Goal: Task Accomplishment & Management: Use online tool/utility

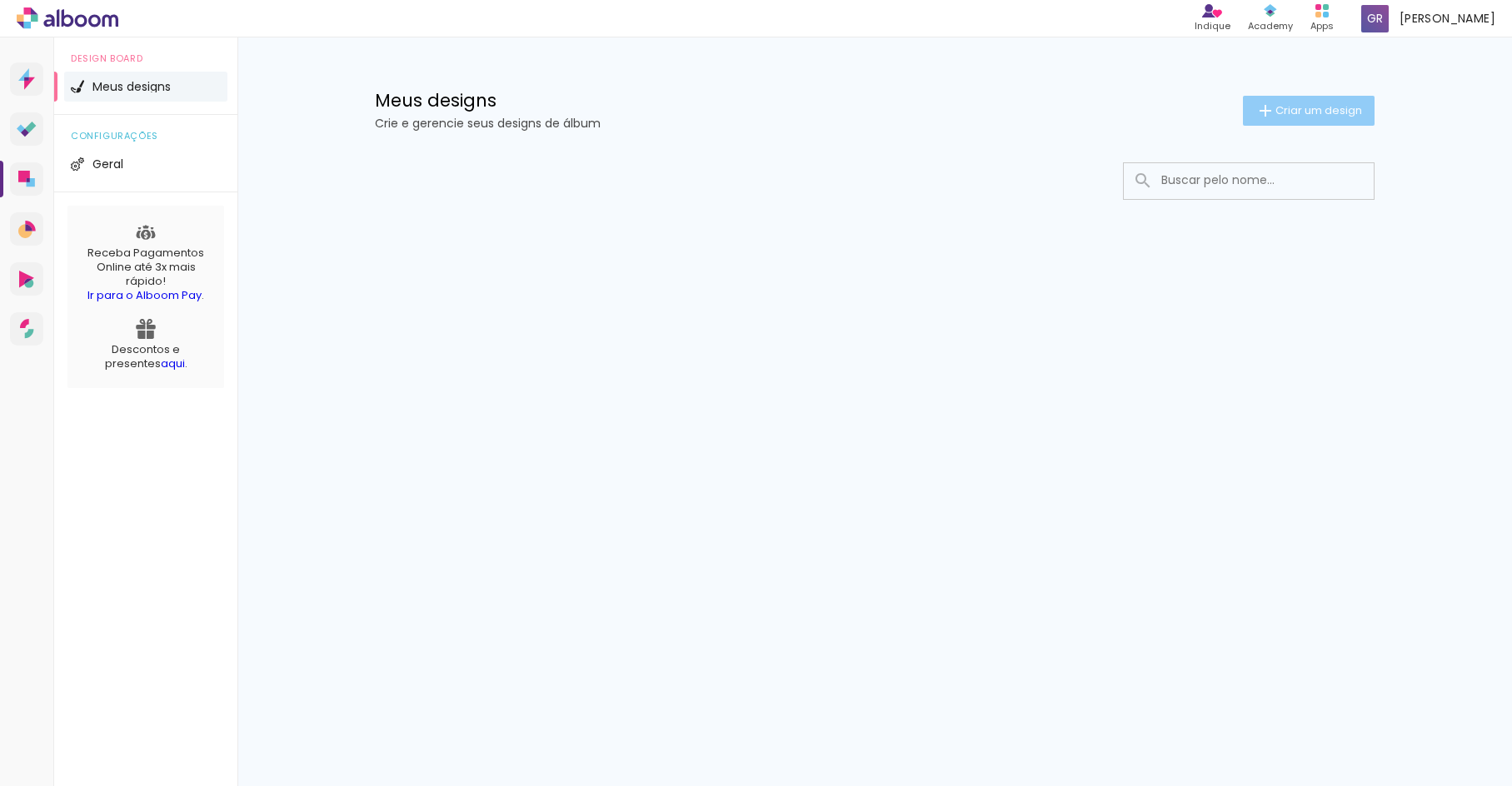
click at [1294, 105] on span "Criar um design" at bounding box center [1318, 111] width 86 height 11
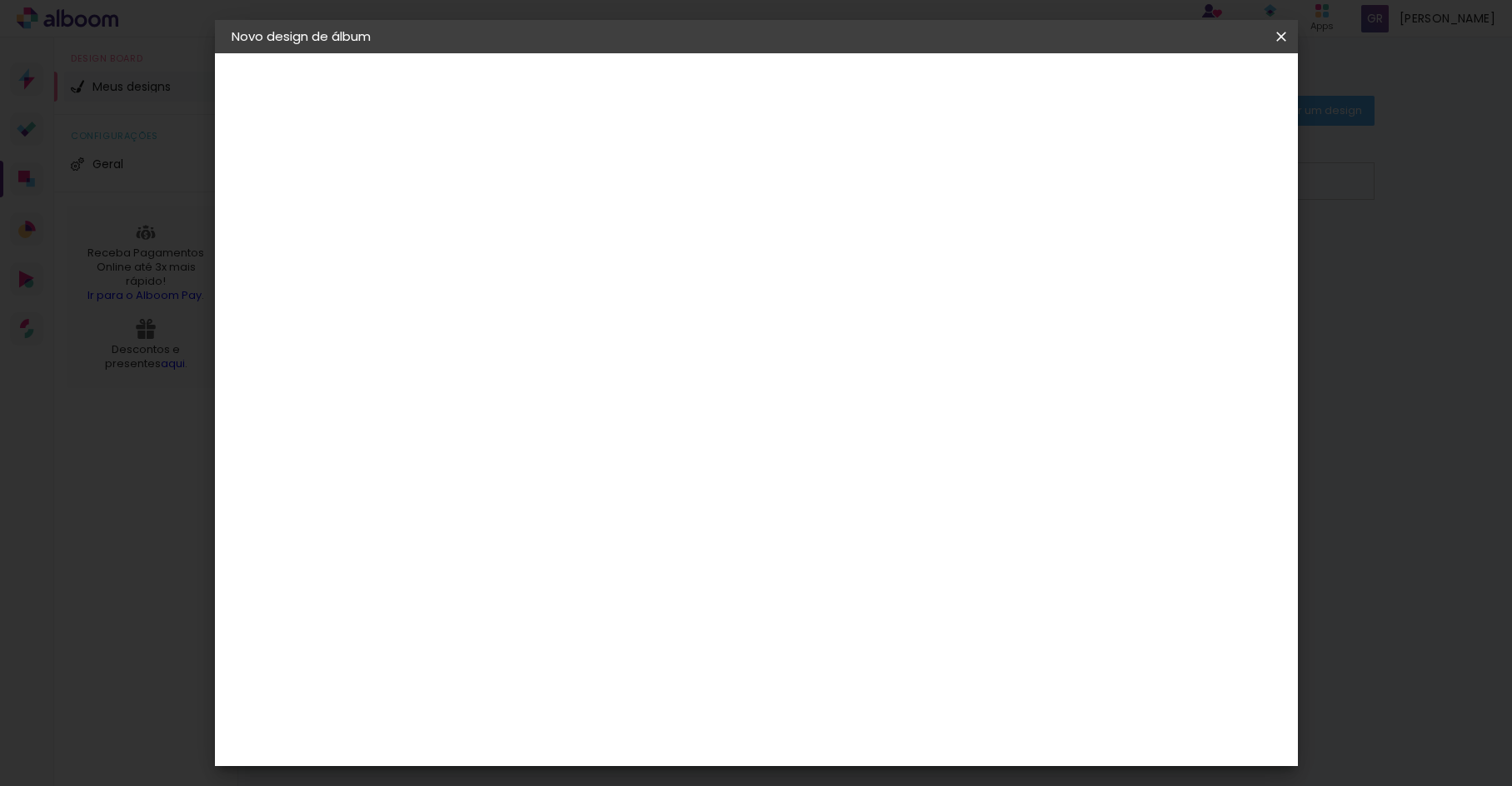
click at [504, 230] on input at bounding box center [504, 223] width 0 height 26
type input "Feed - Modelo"
type paper-input "Feed - Modelo"
click at [0, 0] on slot "Avançar" at bounding box center [0, 0] width 0 height 0
click at [0, 0] on slot "Tamanho Livre" at bounding box center [0, 0] width 0 height 0
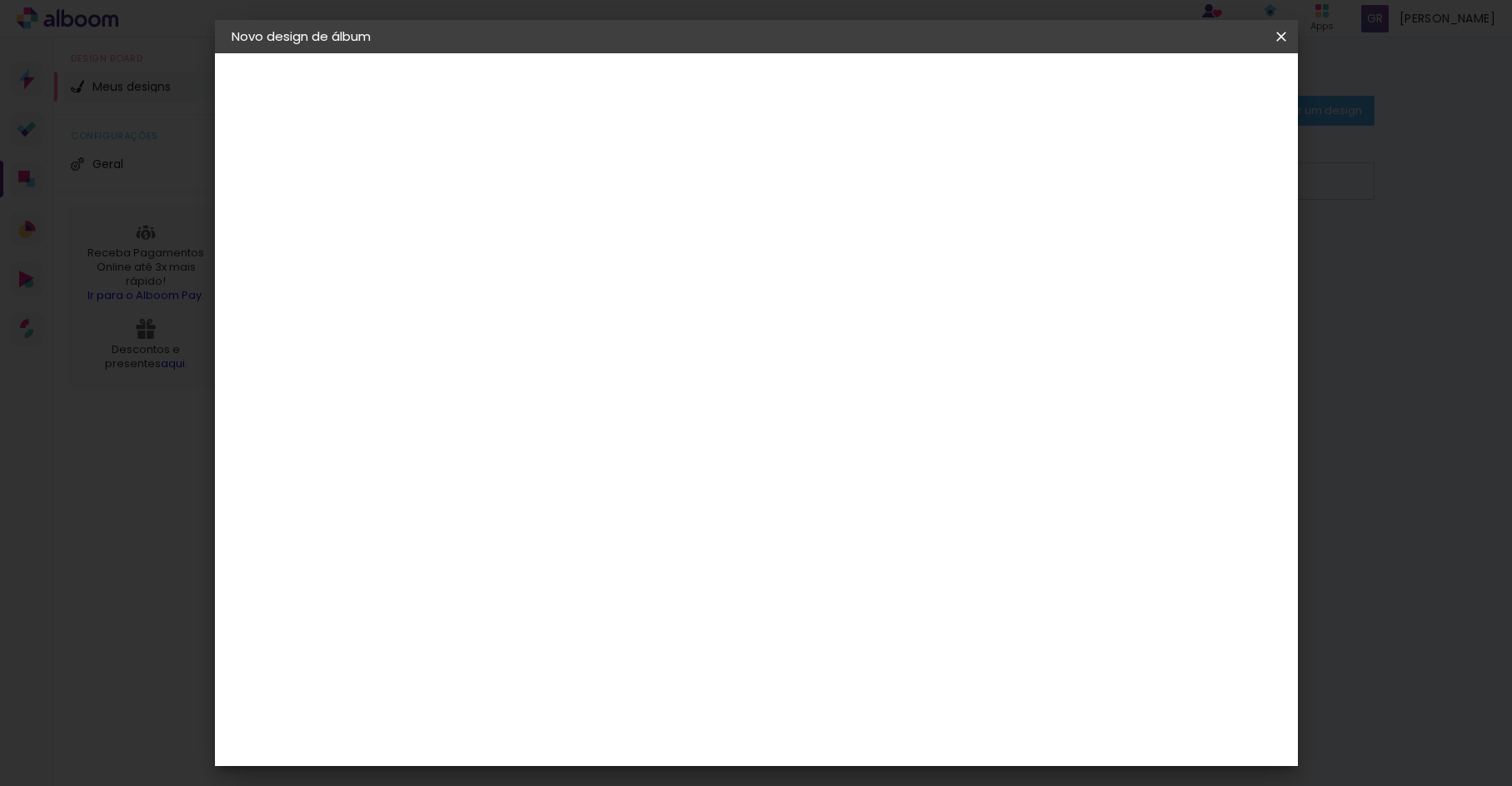
click at [0, 0] on slot "Avançar" at bounding box center [0, 0] width 0 height 0
type input "3"
type paper-input "3"
click at [512, 190] on input "3" at bounding box center [493, 191] width 58 height 21
type input "2"
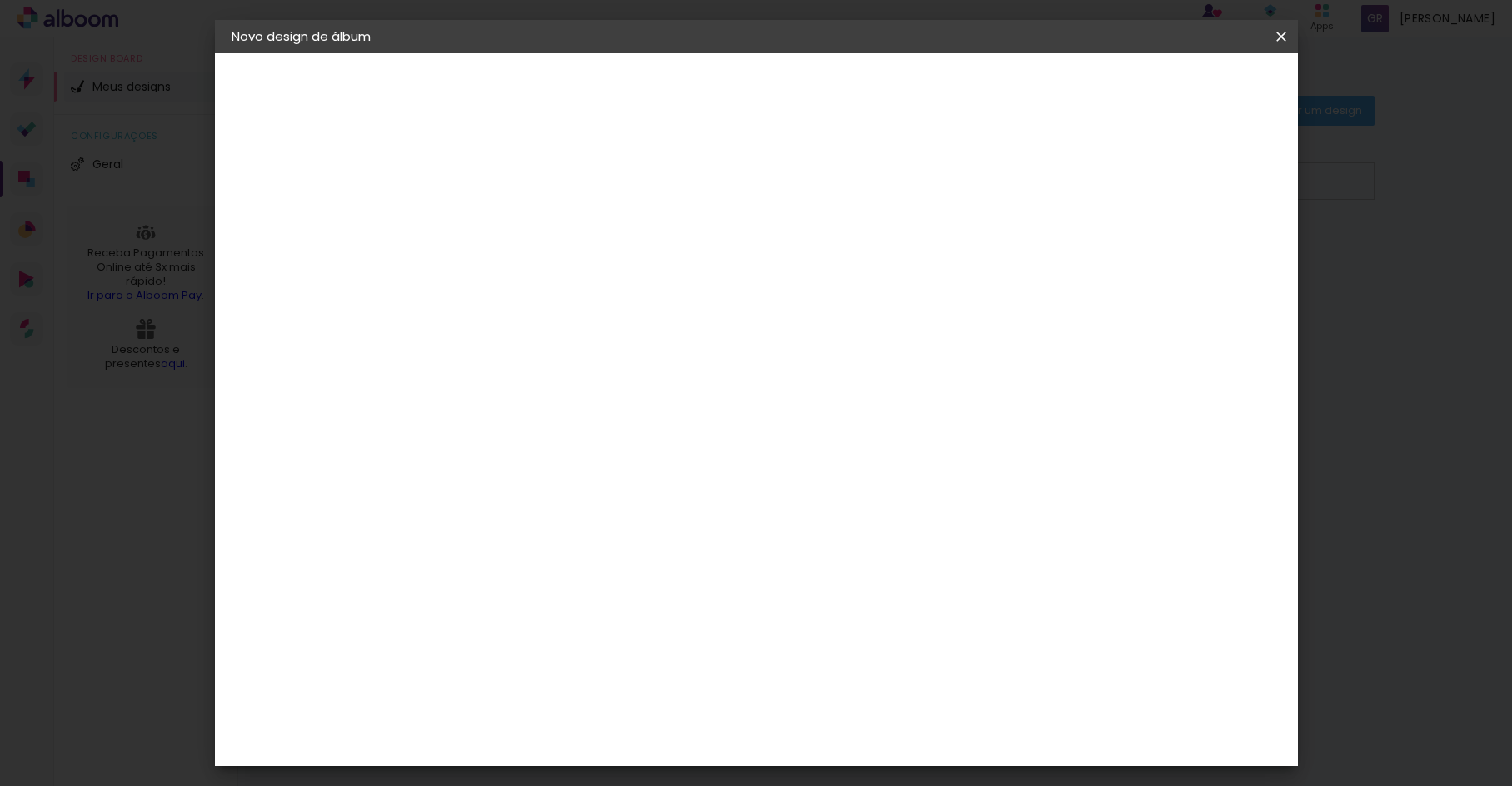
type paper-input "2"
click at [512, 191] on input "2" at bounding box center [493, 191] width 58 height 21
type input "1"
type paper-input "1"
click at [512, 191] on input "1" at bounding box center [493, 191] width 58 height 21
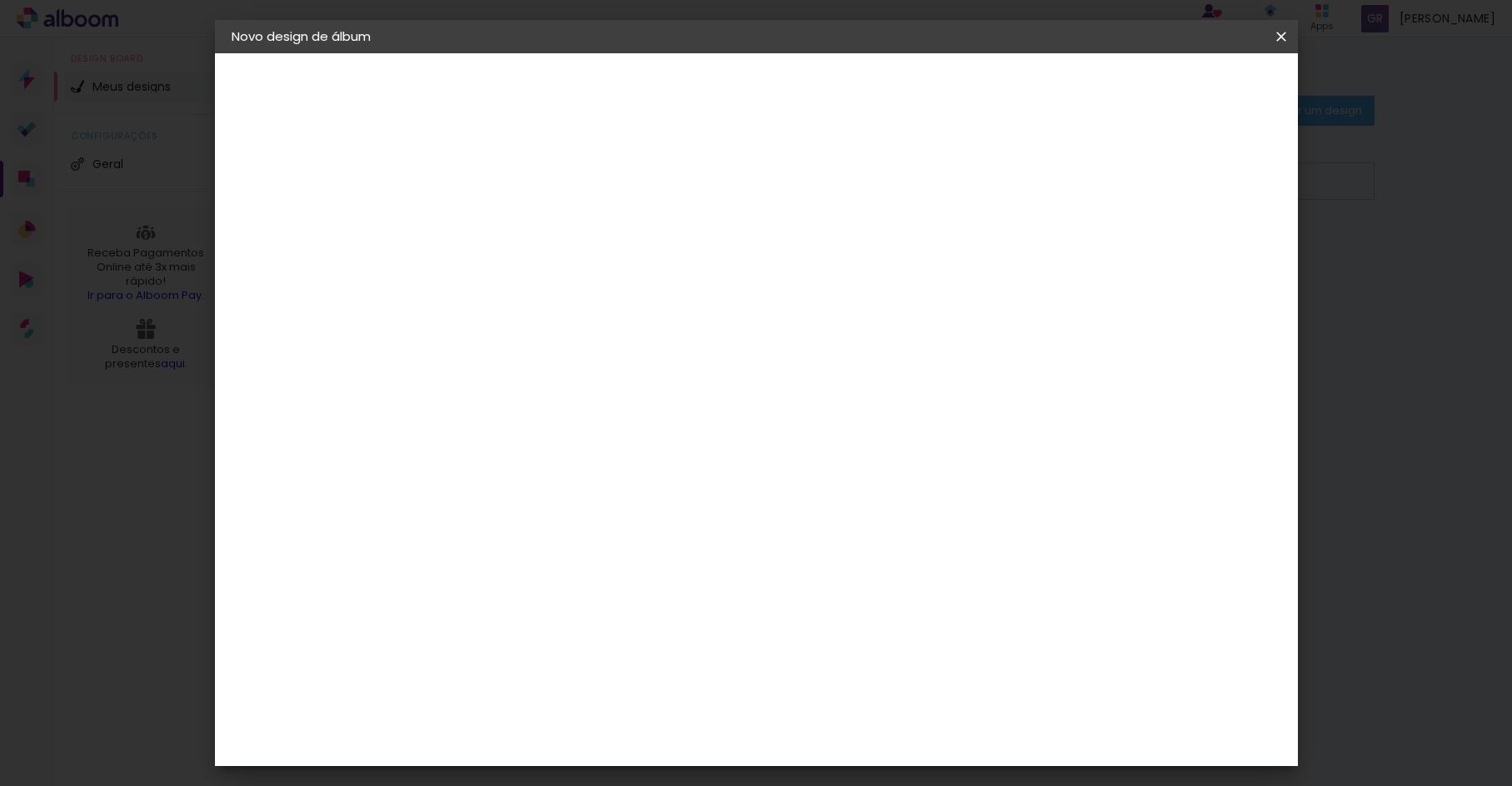
type input "2"
type paper-input "2"
click at [513, 184] on input "2" at bounding box center [493, 191] width 58 height 21
click at [1190, 86] on span "Iniciar design" at bounding box center [1152, 88] width 76 height 12
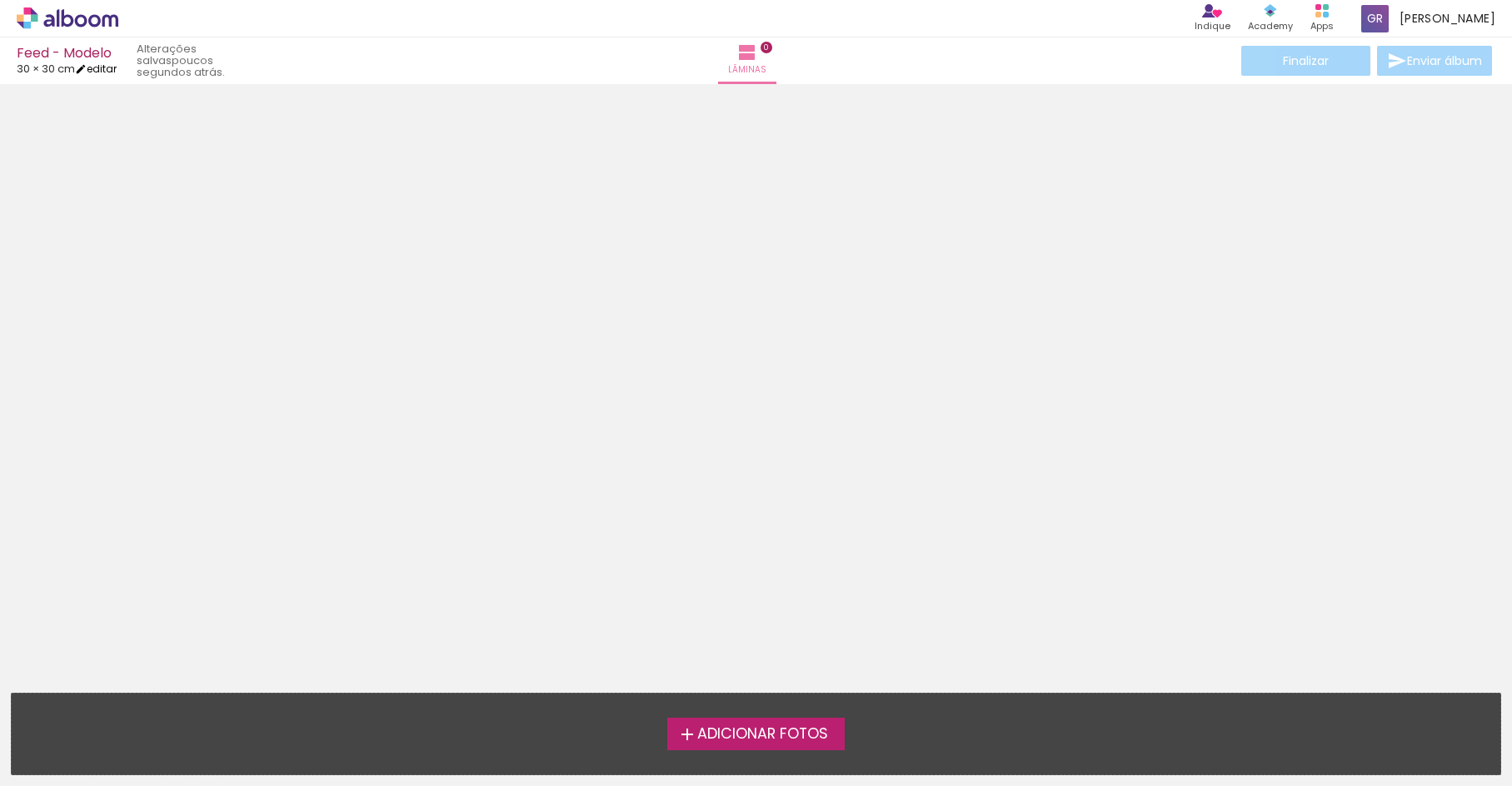
click at [107, 73] on link "editar" at bounding box center [95, 68] width 41 height 14
type input "30"
type input "60"
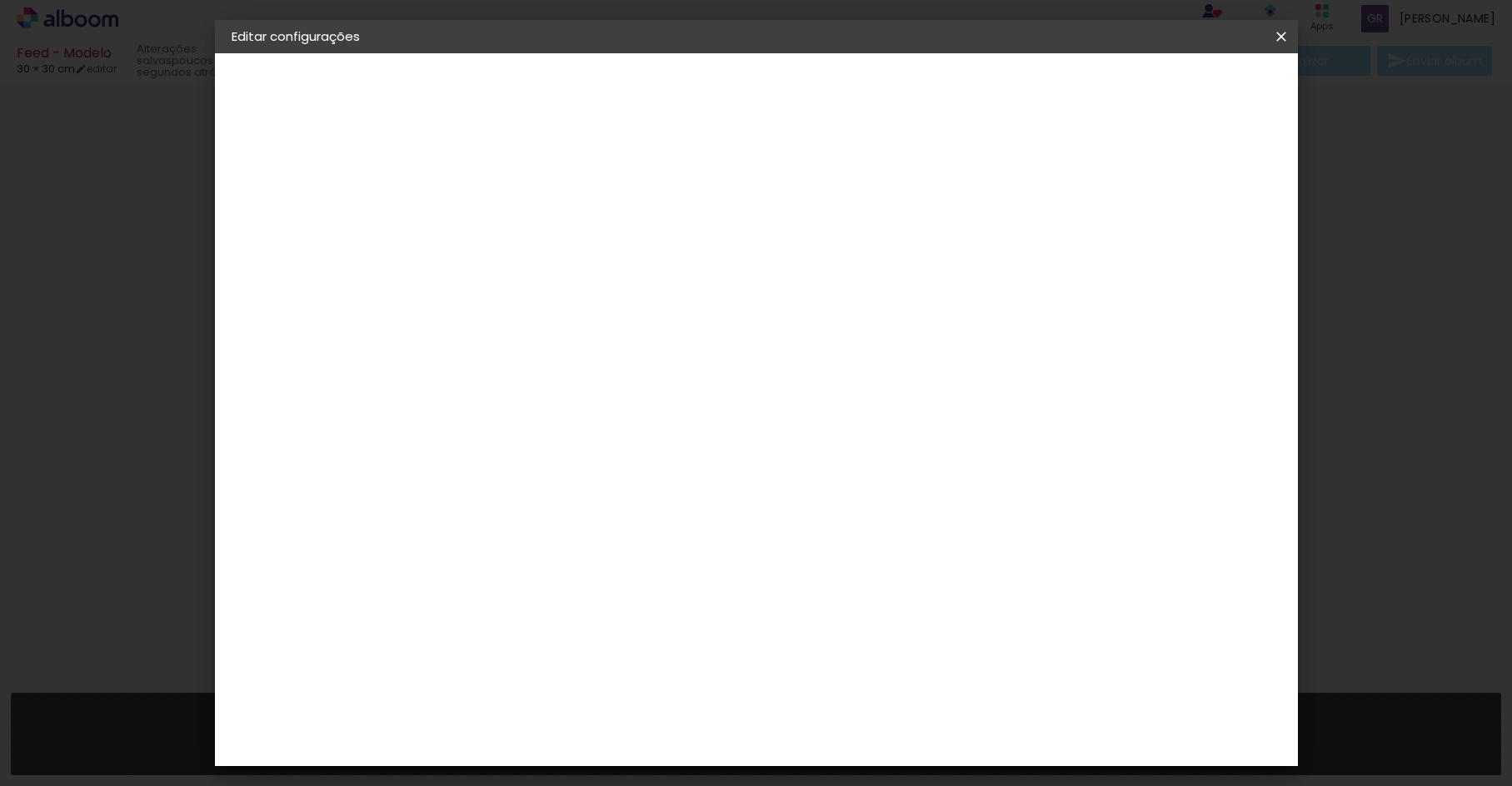
click at [272, 199] on div "Tamanho livre" at bounding box center [295, 206] width 58 height 23
click at [537, 532] on div "C1 Albuns" at bounding box center [514, 546] width 44 height 27
click at [0, 0] on slot "Avançar" at bounding box center [0, 0] width 0 height 0
click at [569, 281] on input "text" at bounding box center [537, 290] width 65 height 26
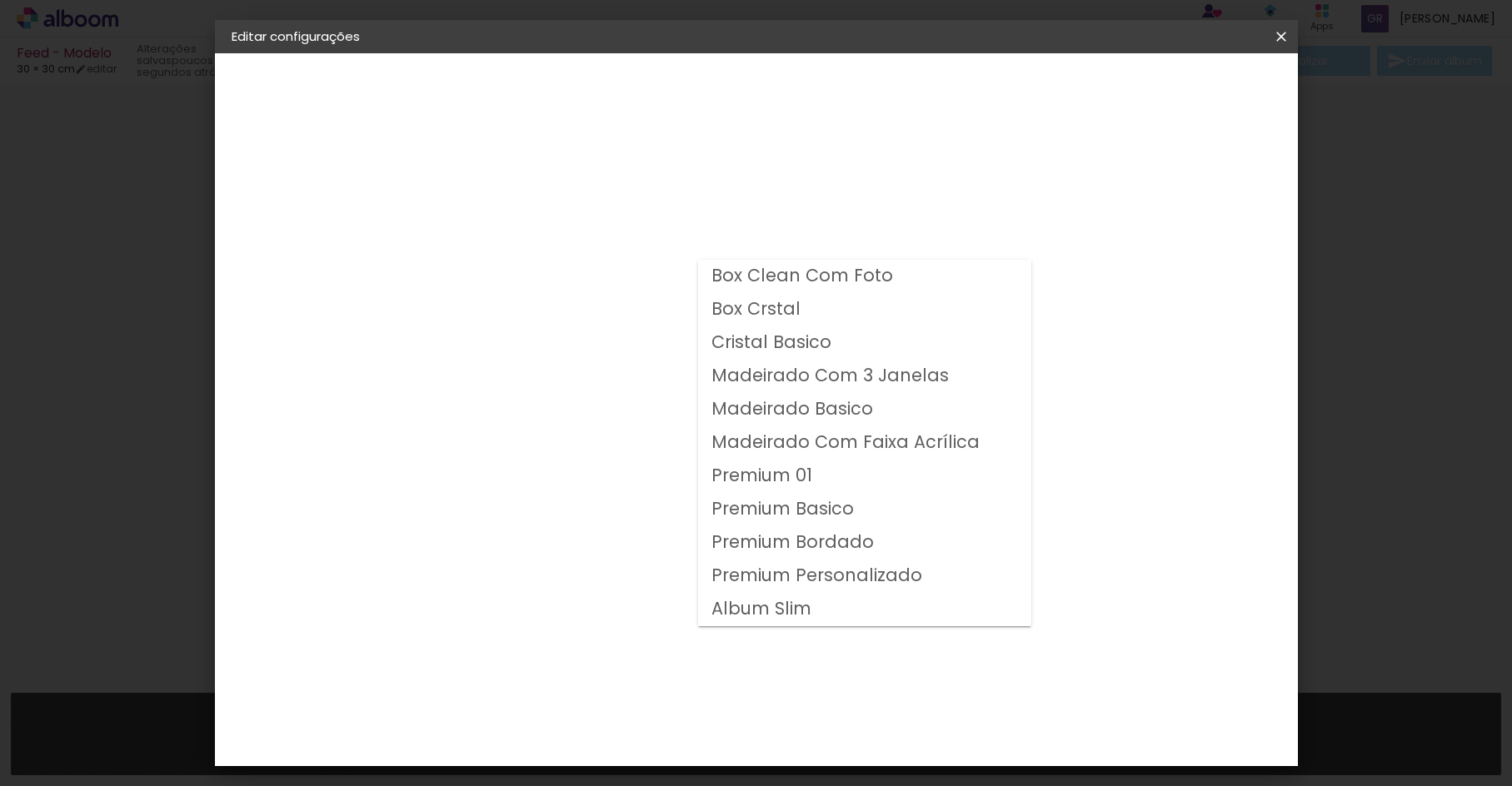
click at [594, 194] on div "Opções disponíveis Box Clean Com Foto Box Crstal Cristal Basico Madeirado Com 3…" at bounding box center [546, 123] width 230 height 141
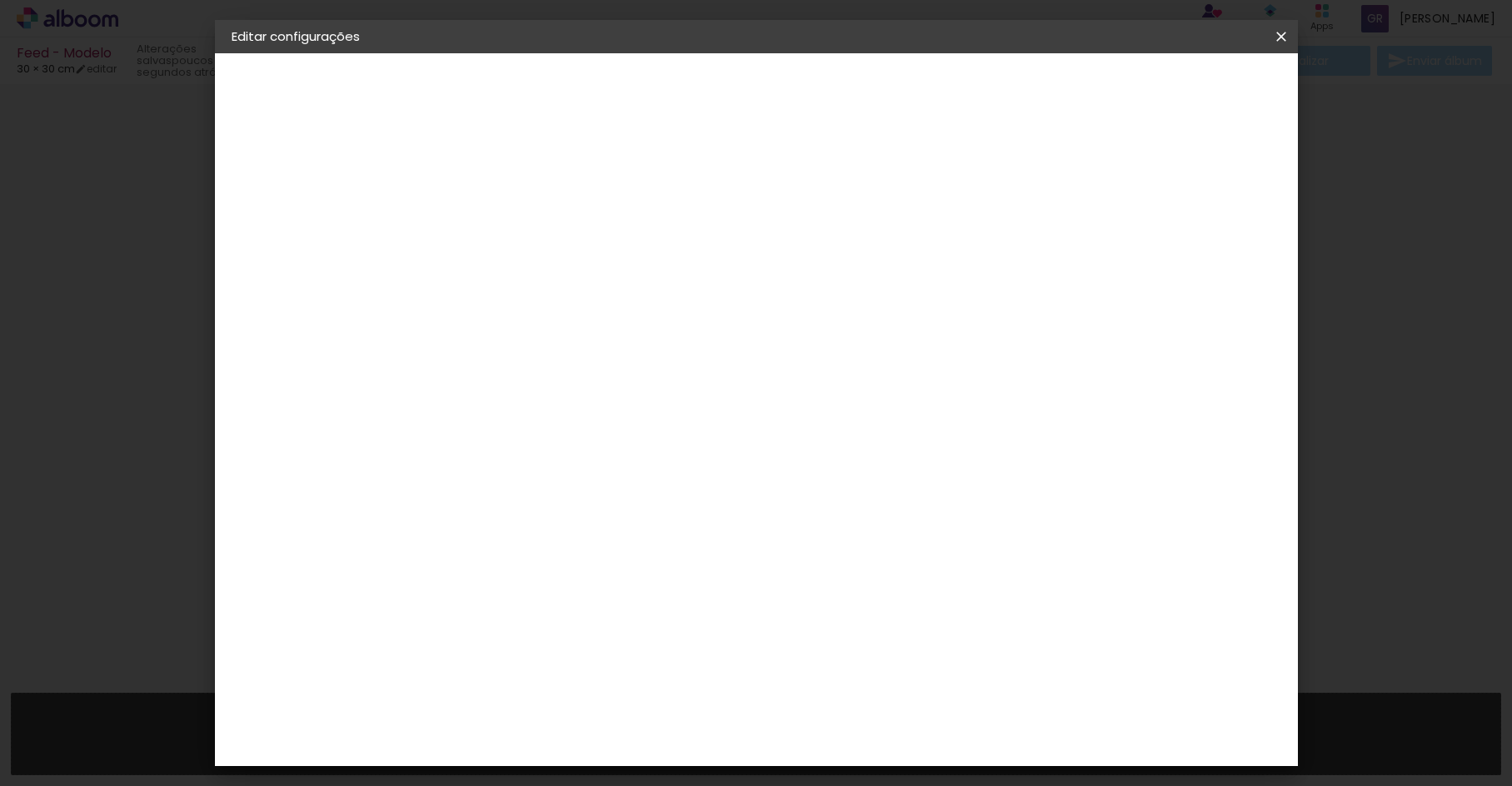
click at [605, 97] on paper-button "Voltar" at bounding box center [572, 87] width 68 height 28
click at [0, 0] on slot "Voltar" at bounding box center [0, 0] width 0 height 0
click at [1281, 41] on iron-icon at bounding box center [1281, 36] width 20 height 16
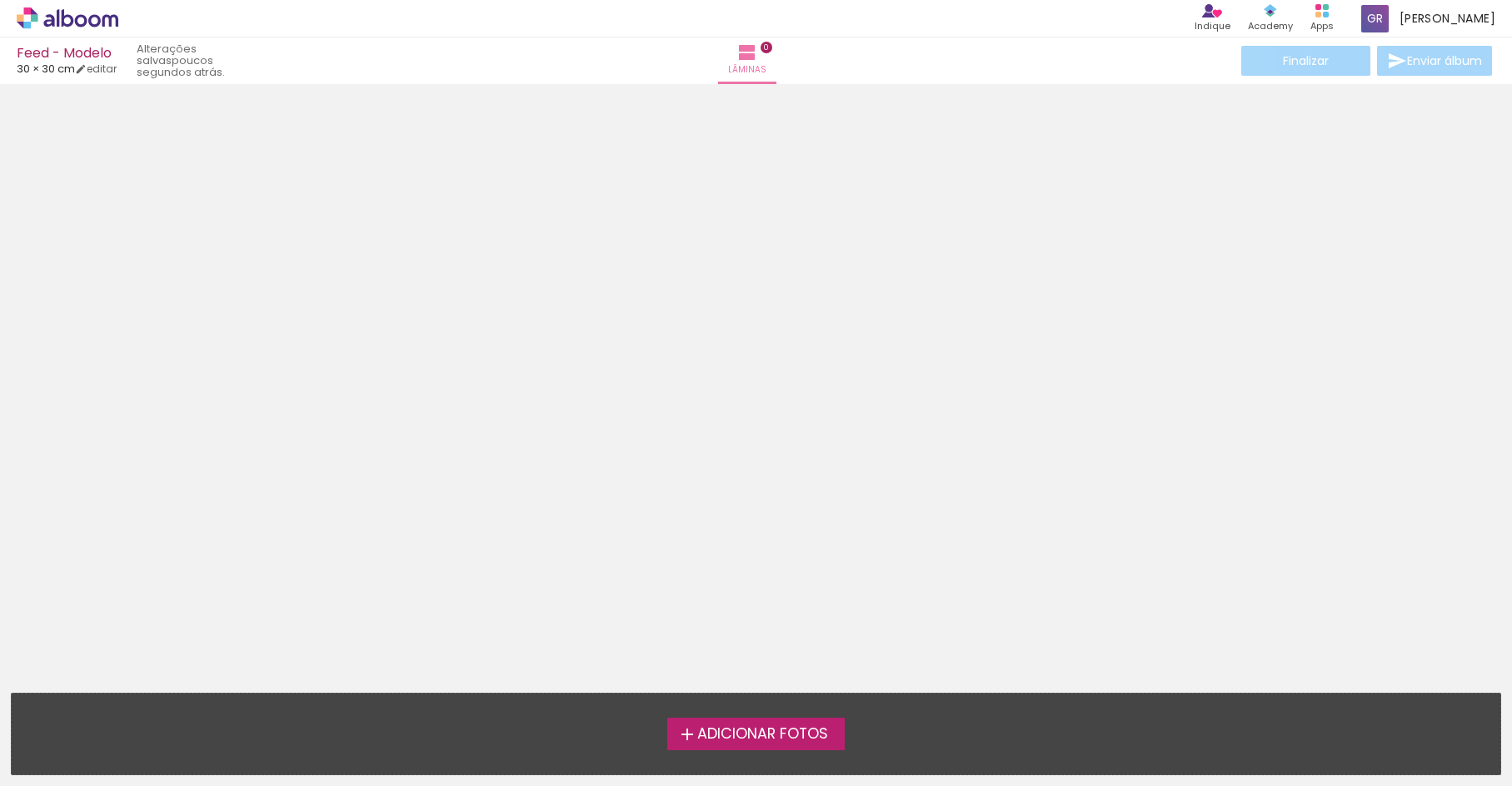
drag, startPoint x: 240, startPoint y: 59, endPoint x: 490, endPoint y: 59, distance: 250.0
click at [257, 59] on div "Feed - Modelo 30 × 30 cm editar poucos segundos atrás." at bounding box center [136, 61] width 240 height 49
click at [715, 728] on span "Adicionar Fotos" at bounding box center [762, 734] width 131 height 15
click at [0, 0] on input "file" at bounding box center [0, 0] width 0 height 0
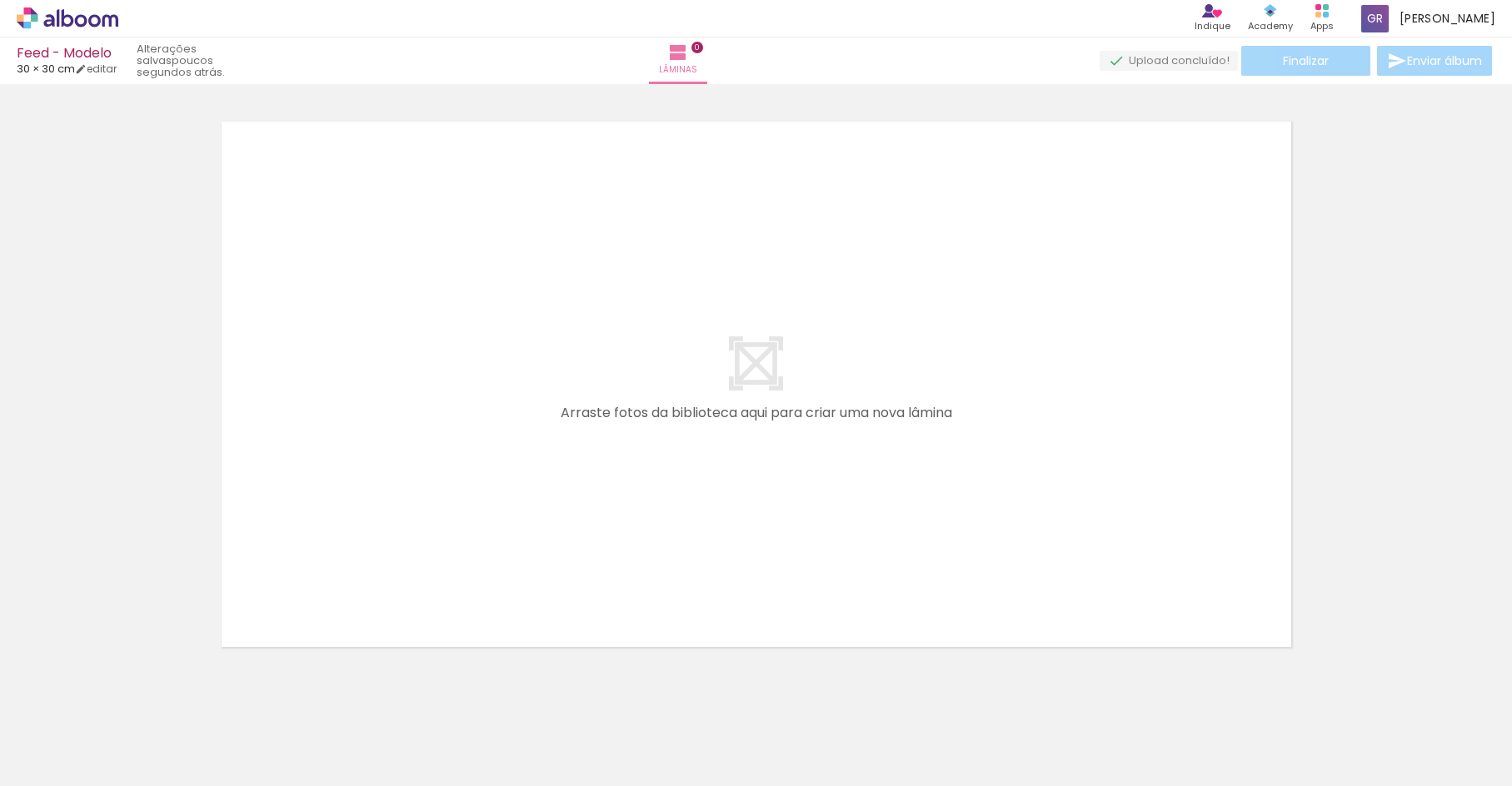
scroll to position [21, 0]
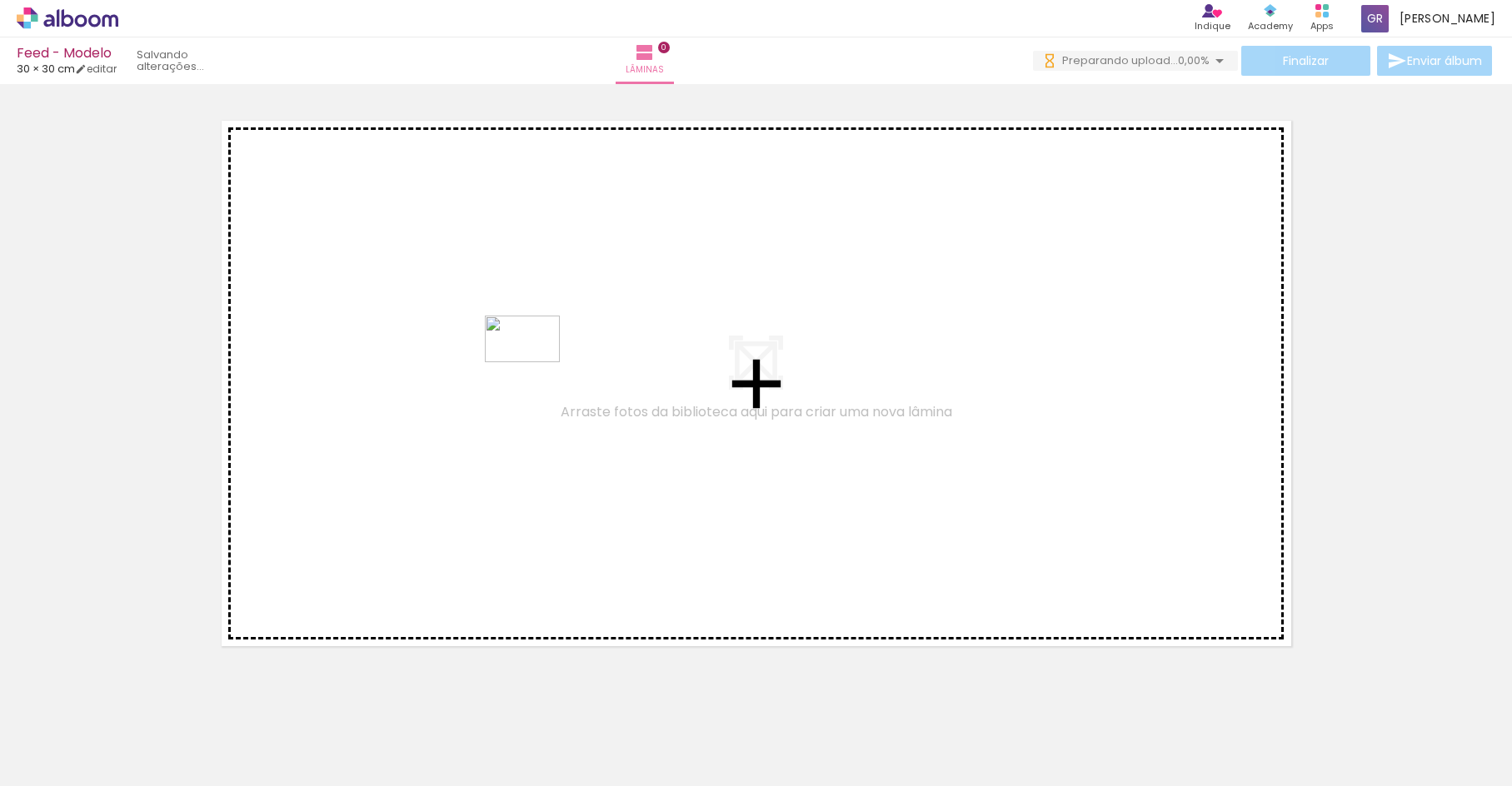
drag, startPoint x: 360, startPoint y: 583, endPoint x: 535, endPoint y: 367, distance: 278.0
click at [535, 367] on quentale-workspace at bounding box center [756, 393] width 1512 height 786
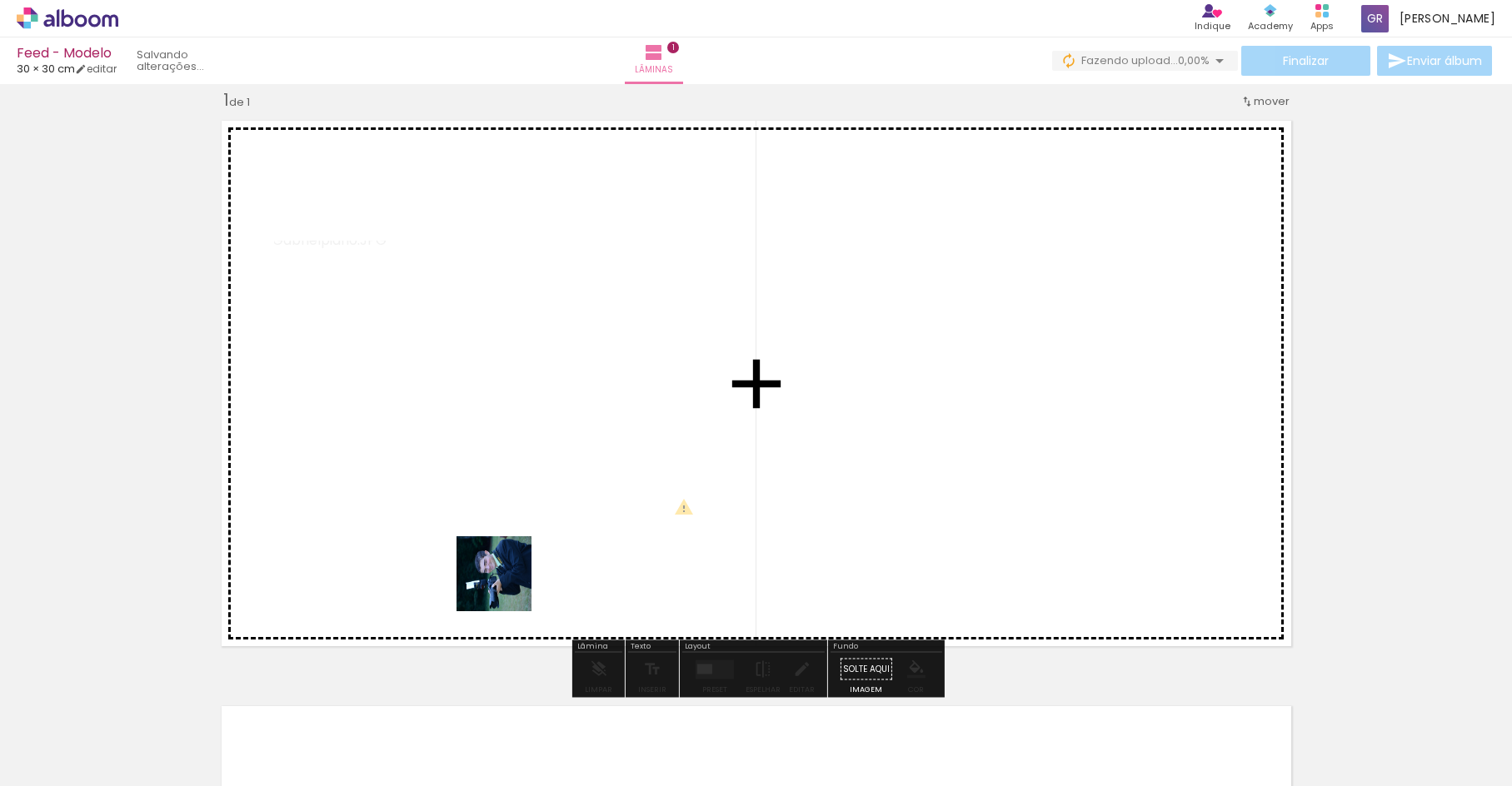
drag, startPoint x: 251, startPoint y: 705, endPoint x: 960, endPoint y: 396, distance: 773.4
click at [960, 396] on quentale-workspace at bounding box center [756, 393] width 1512 height 786
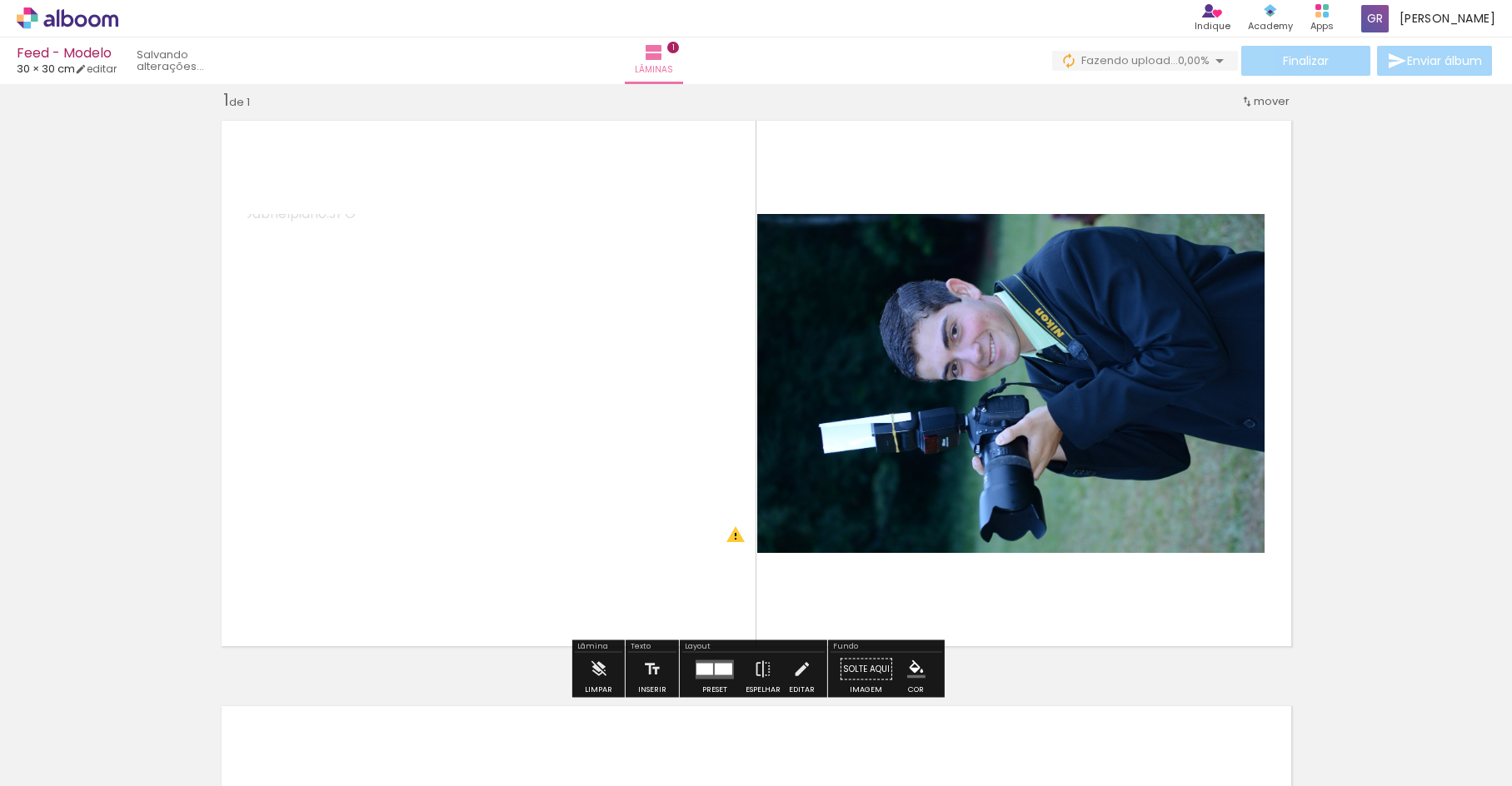
click at [883, 327] on quentale-photo at bounding box center [1010, 384] width 507 height 339
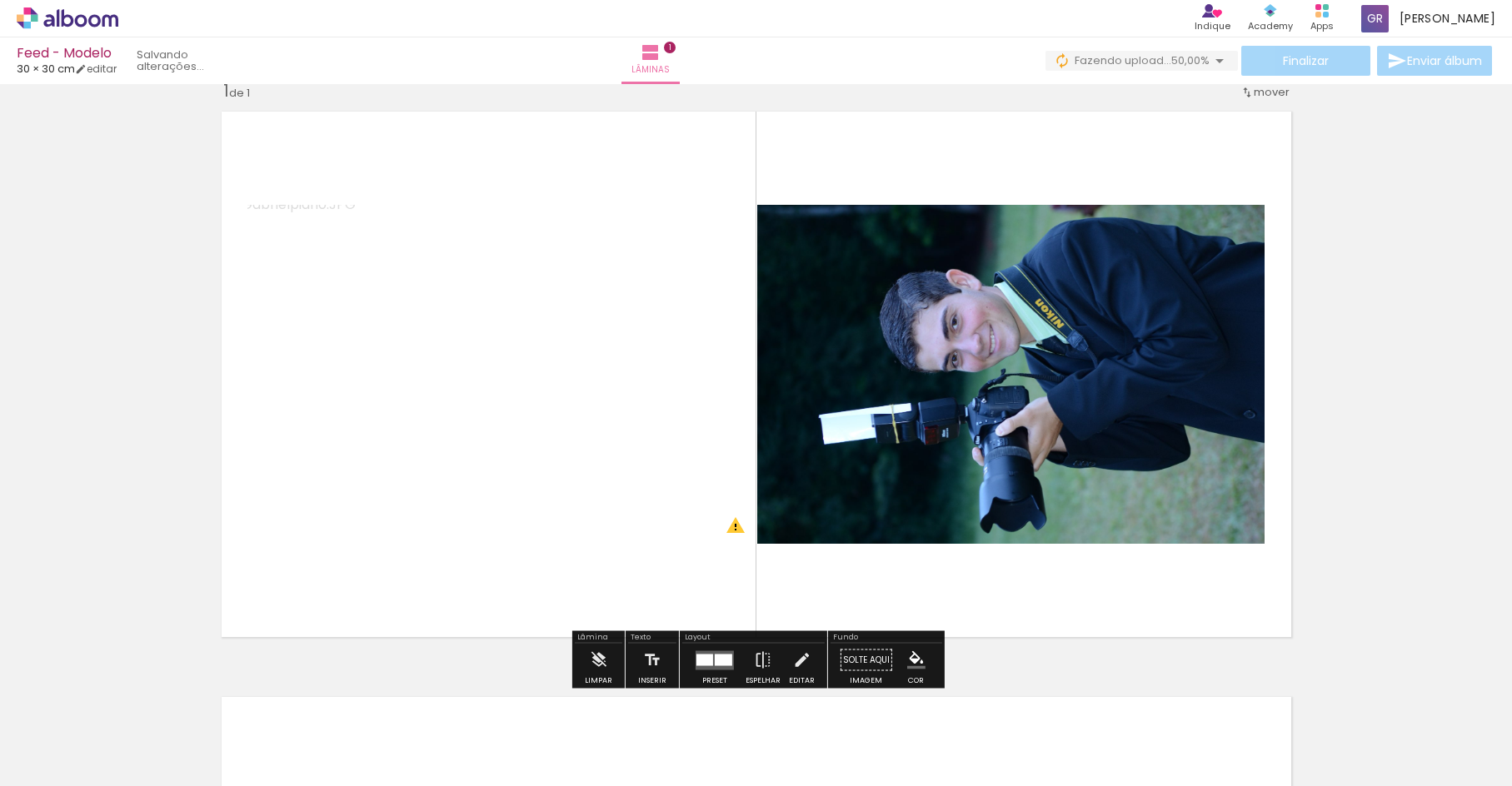
scroll to position [22, 0]
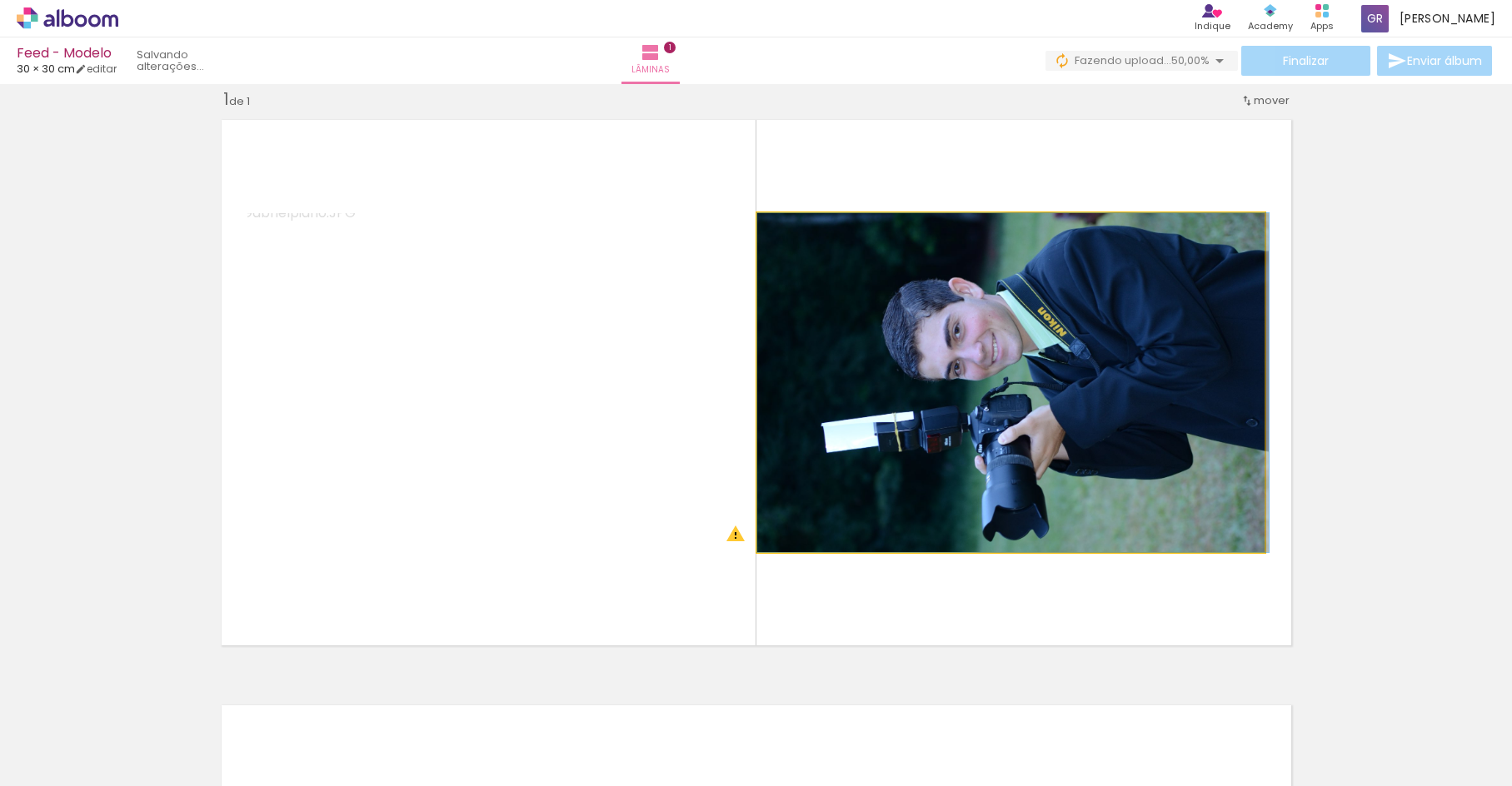
drag, startPoint x: 904, startPoint y: 311, endPoint x: 936, endPoint y: 195, distance: 120.3
click at [937, 195] on quentale-layouter at bounding box center [756, 383] width 1088 height 544
drag, startPoint x: 823, startPoint y: 228, endPoint x: 746, endPoint y: 240, distance: 77.9
type paper-slider "100"
click at [0, 0] on slot at bounding box center [0, 0] width 0 height 0
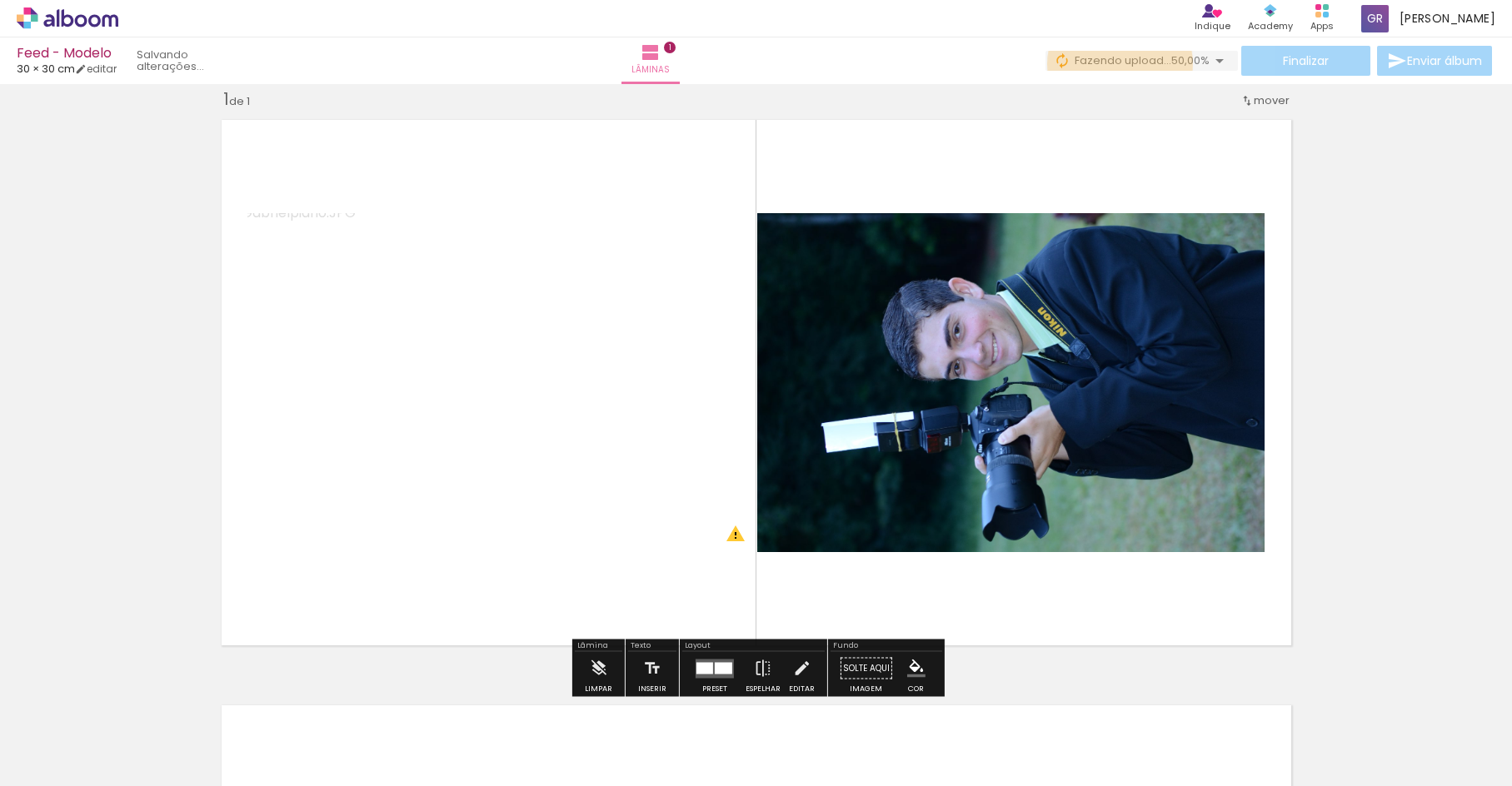
click at [1115, 64] on span "Fazendo upload..." at bounding box center [1122, 60] width 96 height 16
click at [837, 98] on div "Inserir lâmina 1 de 1 O Designbox precisará aumentar a sua imagem em 311% para …" at bounding box center [756, 654] width 1512 height 1171
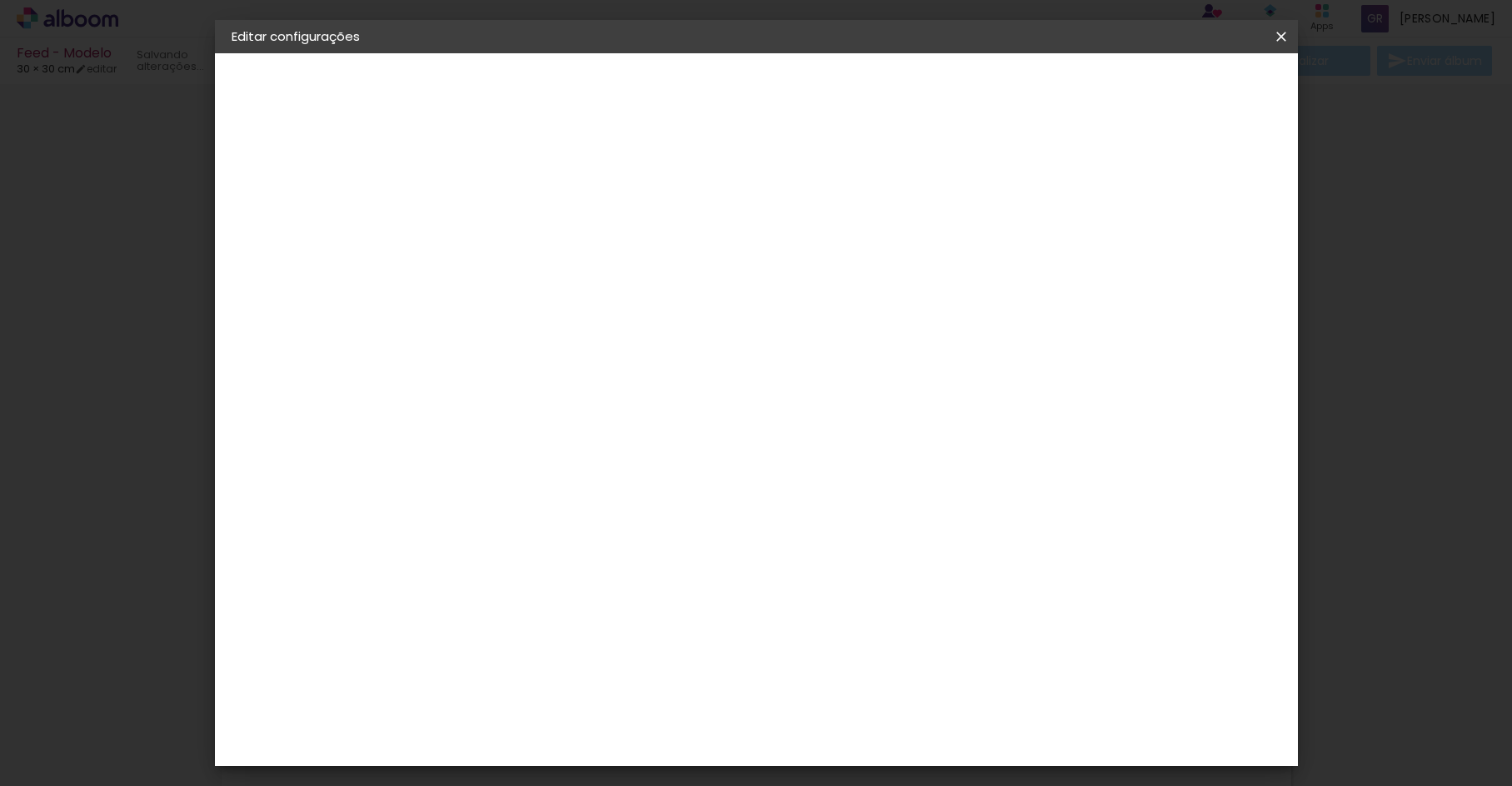
click at [1281, 33] on iron-icon at bounding box center [1281, 36] width 20 height 16
click at [1281, 38] on iron-icon at bounding box center [1281, 36] width 20 height 16
click at [319, 87] on div "1. Informações" at bounding box center [322, 88] width 183 height 20
click at [1286, 30] on iron-icon at bounding box center [1281, 36] width 20 height 16
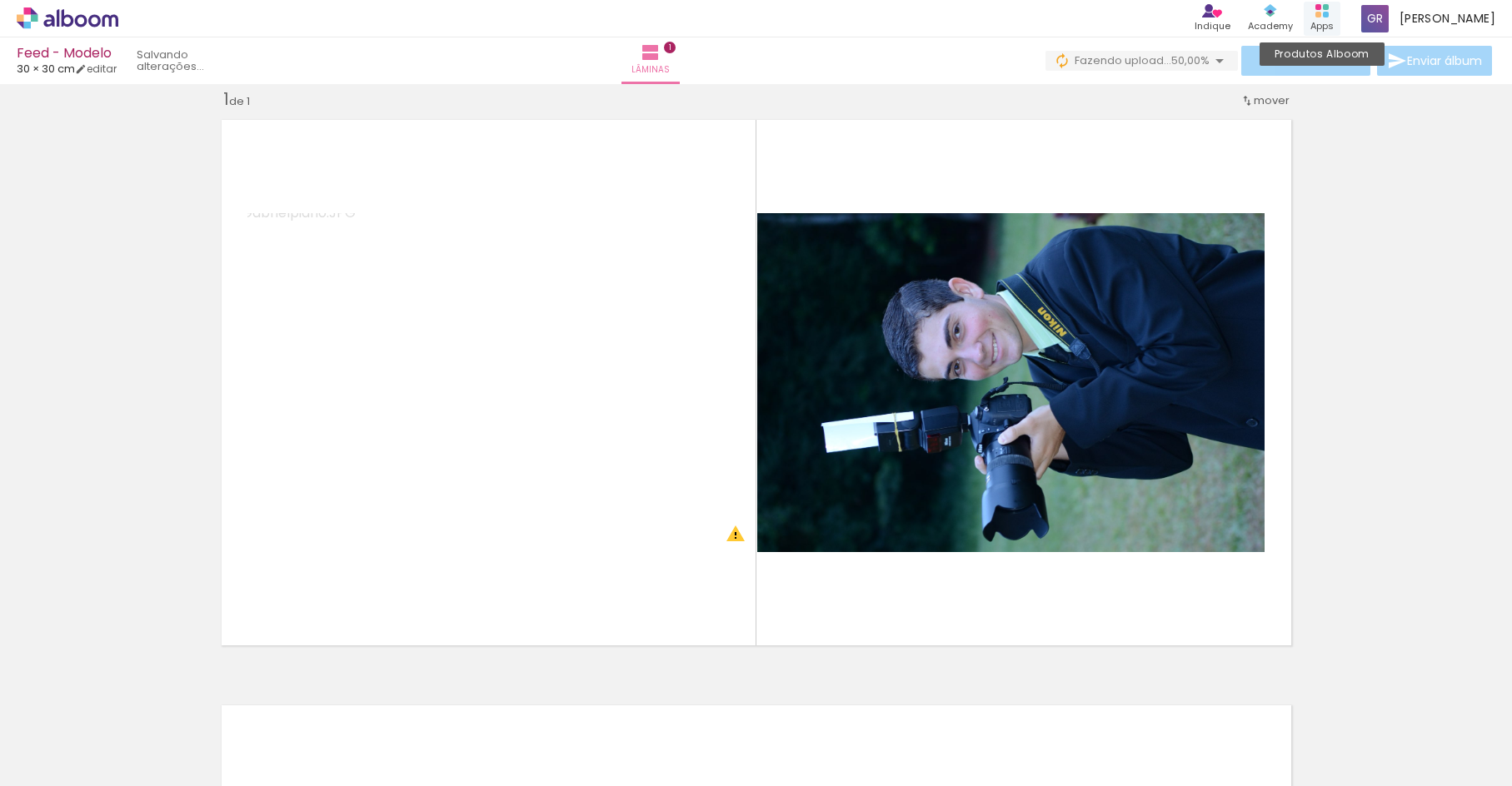
click at [1340, 16] on div "Produtos Alboom Apps" at bounding box center [1322, 19] width 37 height 34
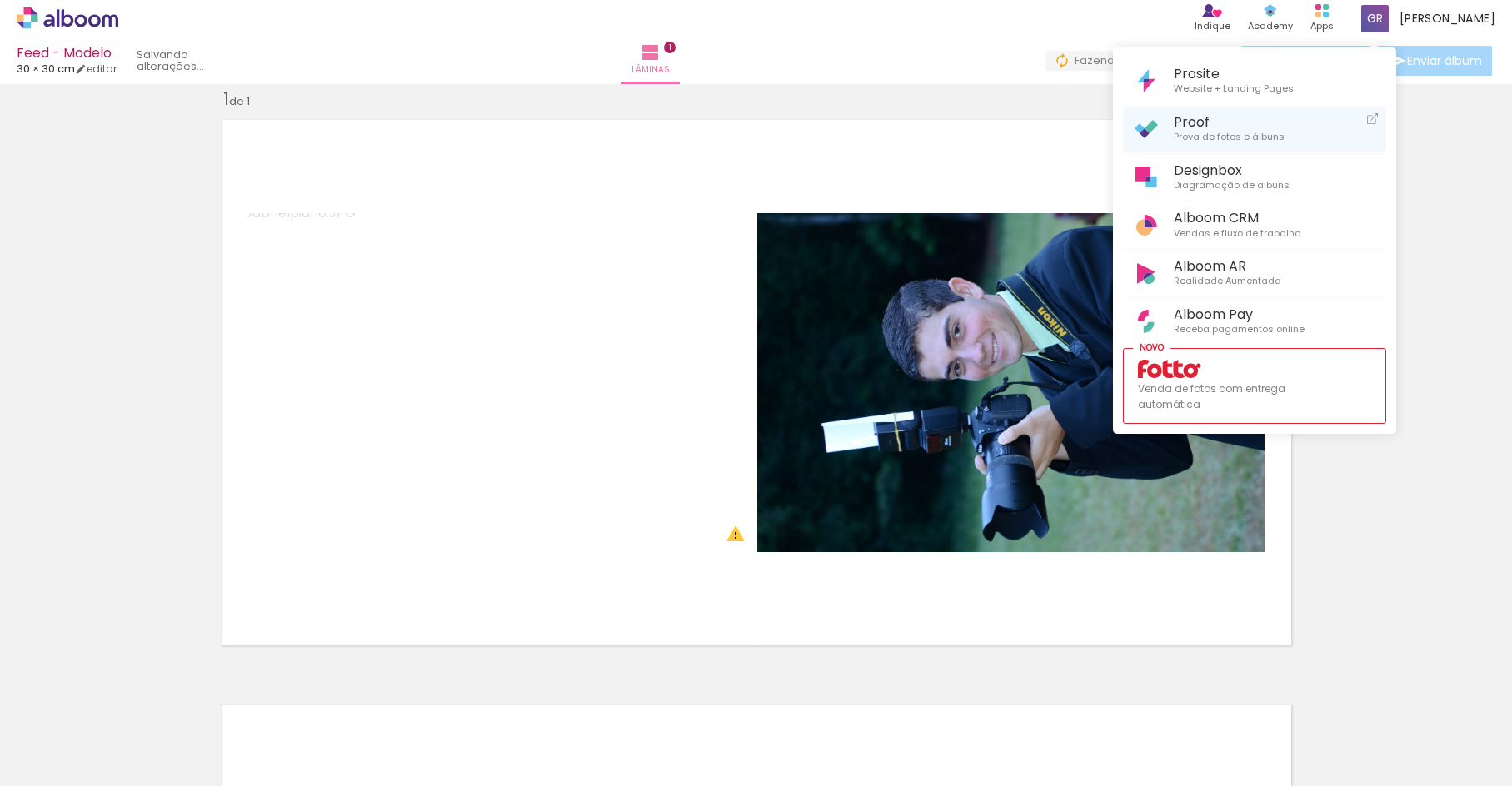
click at [1206, 136] on span "Prova de fotos e álbuns" at bounding box center [1228, 137] width 111 height 15
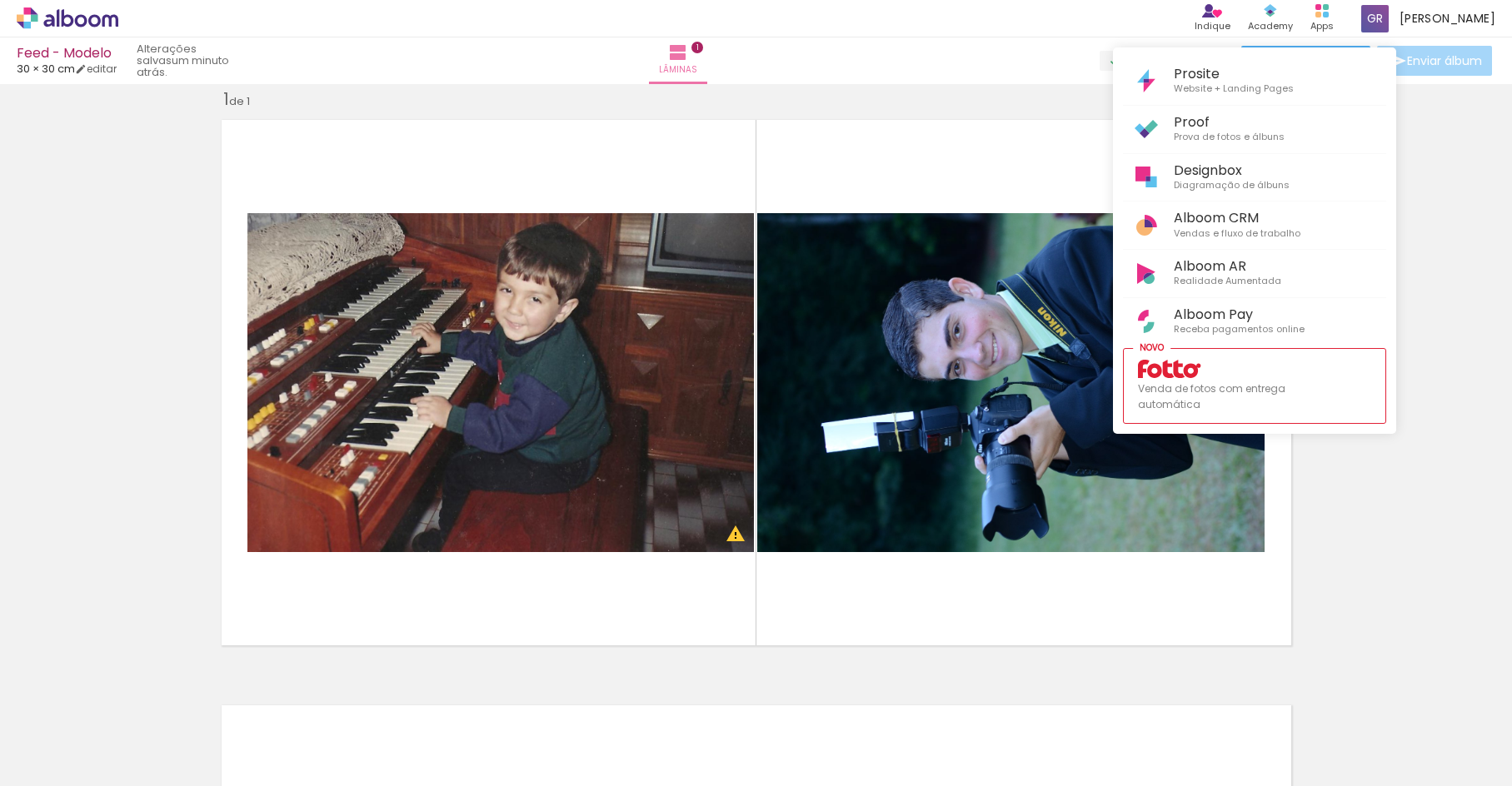
click at [622, 302] on div at bounding box center [756, 393] width 1512 height 786
